Goal: Information Seeking & Learning: Learn about a topic

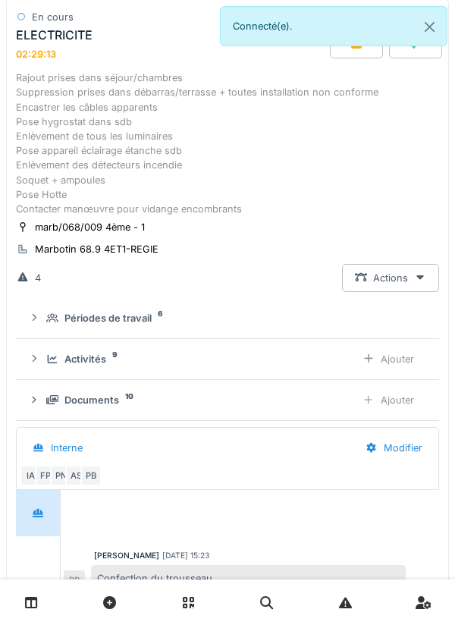
scroll to position [153, 0]
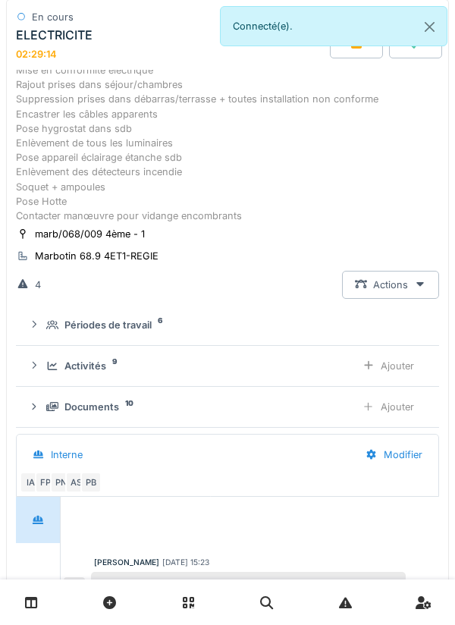
click at [104, 398] on div "Documents 10 Ajouter" at bounding box center [227, 407] width 399 height 28
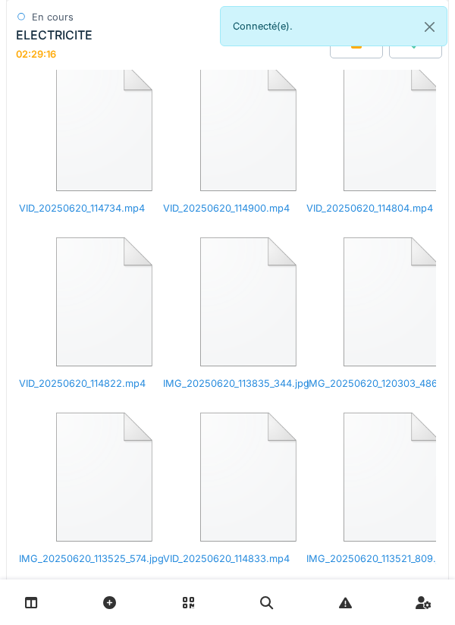
scroll to position [587, 0]
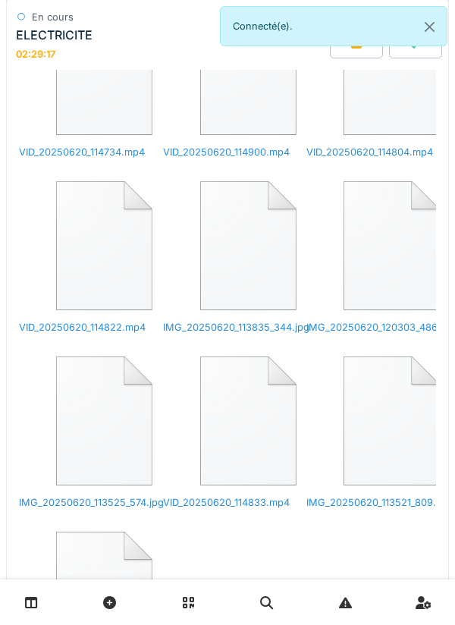
click at [71, 516] on img at bounding box center [100, 593] width 162 height 155
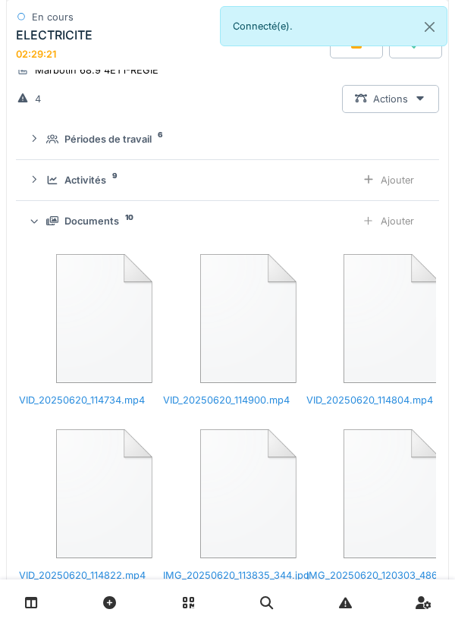
scroll to position [0, 0]
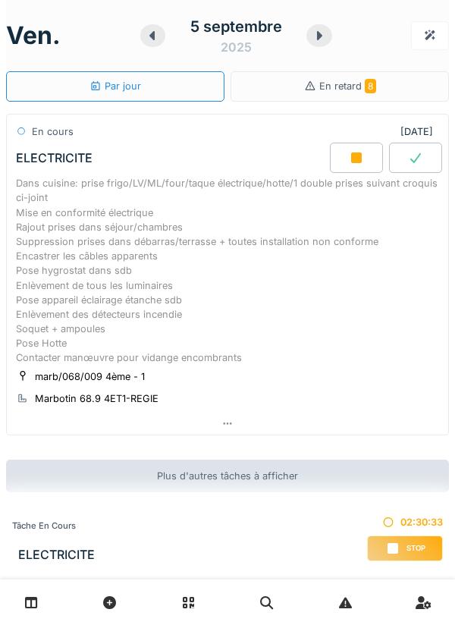
click at [88, 232] on div "Dans cuisine: prise frigo/LV/ML/four/taque électrique/hotte/1 double prises sui…" at bounding box center [227, 270] width 423 height 189
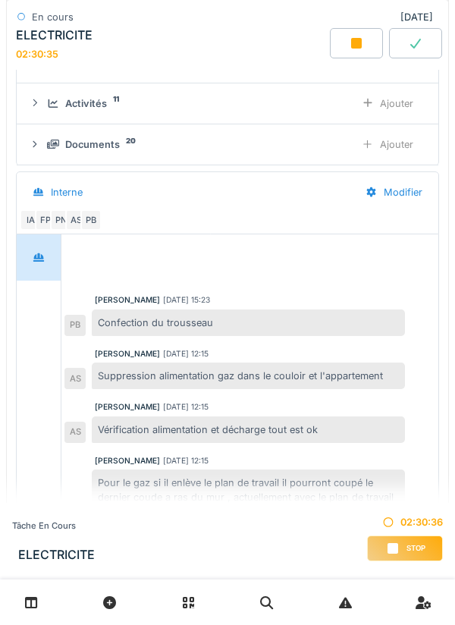
scroll to position [410, 0]
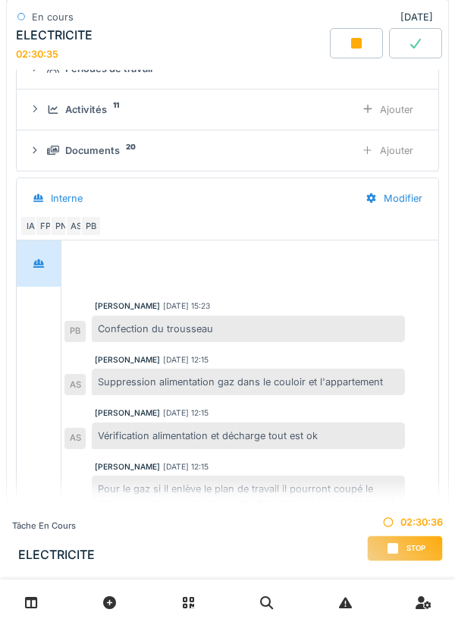
click at [43, 161] on div "Documents 20 Ajouter" at bounding box center [227, 150] width 397 height 28
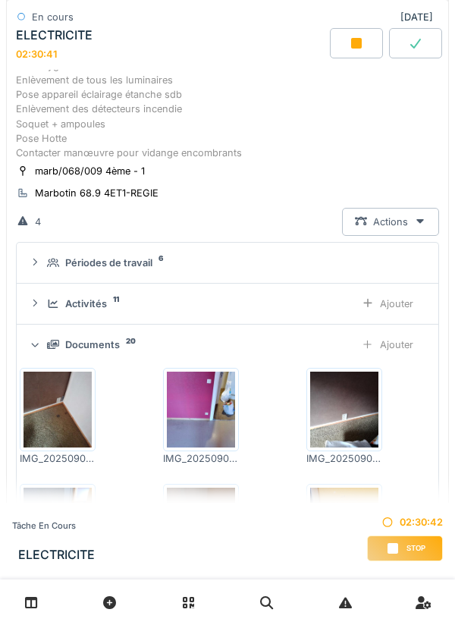
scroll to position [210, 0]
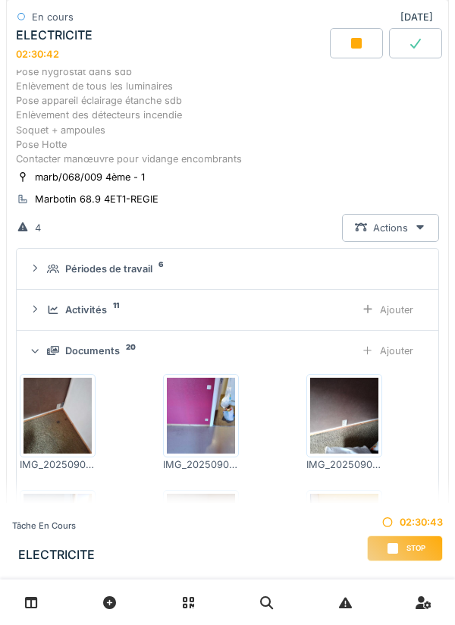
click at [77, 342] on div "Documents 20 Ajouter" at bounding box center [227, 351] width 397 height 28
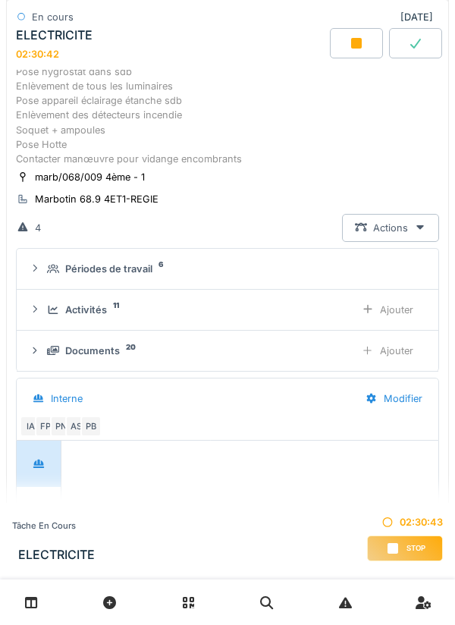
click at [51, 315] on div "Activités 11" at bounding box center [195, 310] width 296 height 14
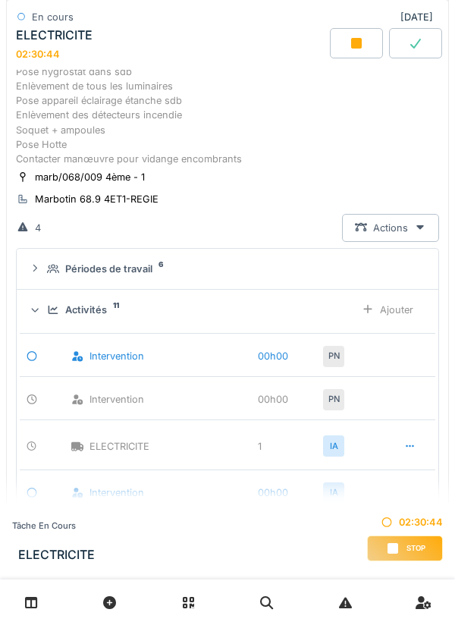
click at [49, 306] on icon at bounding box center [54, 310] width 10 height 8
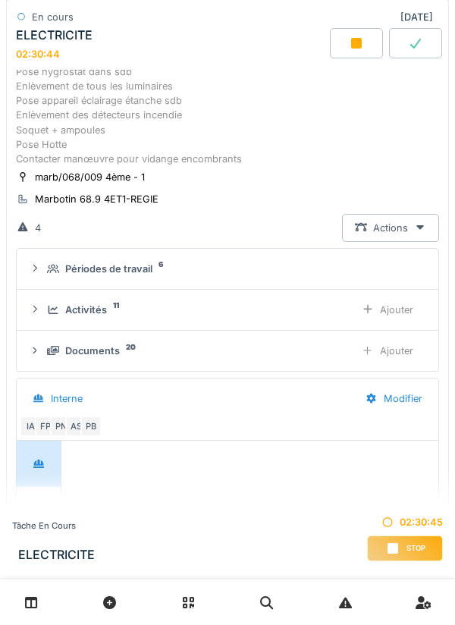
click at [64, 348] on div "Documents 20" at bounding box center [195, 350] width 296 height 14
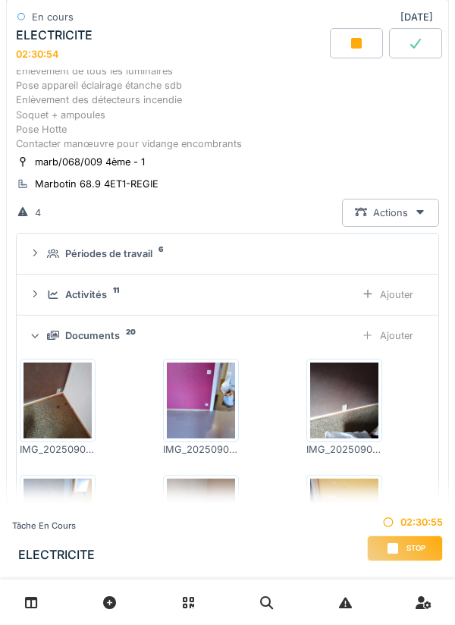
scroll to position [226, 0]
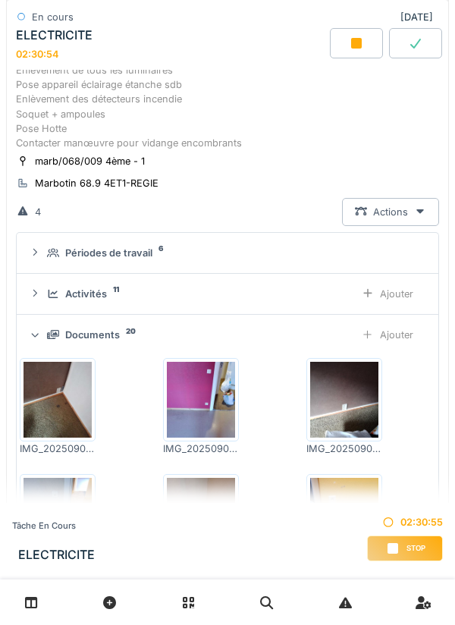
click at [80, 341] on div "Documents" at bounding box center [92, 335] width 55 height 14
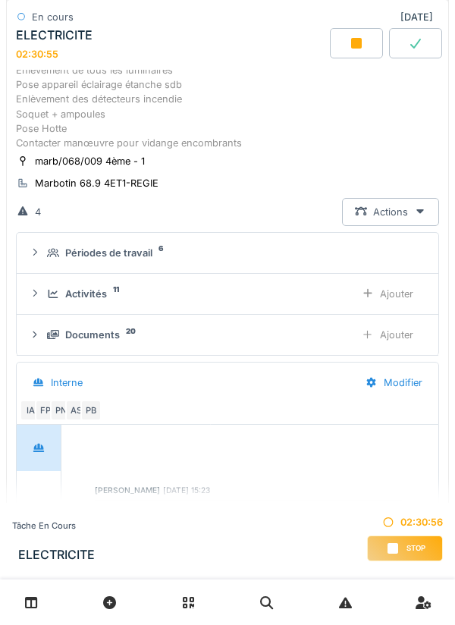
click at [52, 302] on div "Activités 11 Ajouter" at bounding box center [227, 294] width 397 height 28
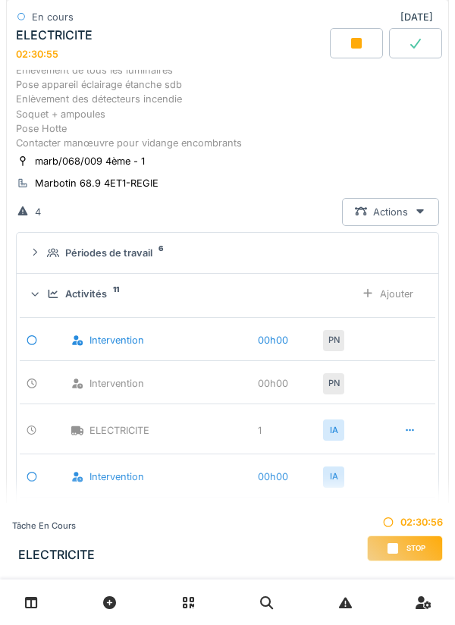
click at [49, 289] on icon at bounding box center [53, 294] width 12 height 10
